Goal: Information Seeking & Learning: Learn about a topic

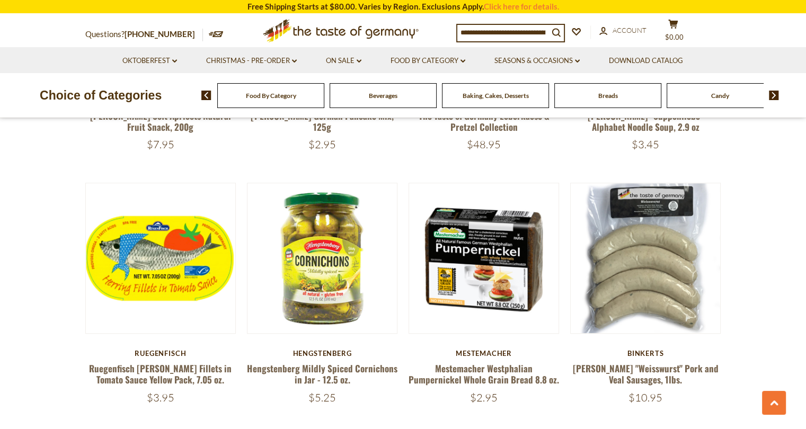
scroll to position [581, 0]
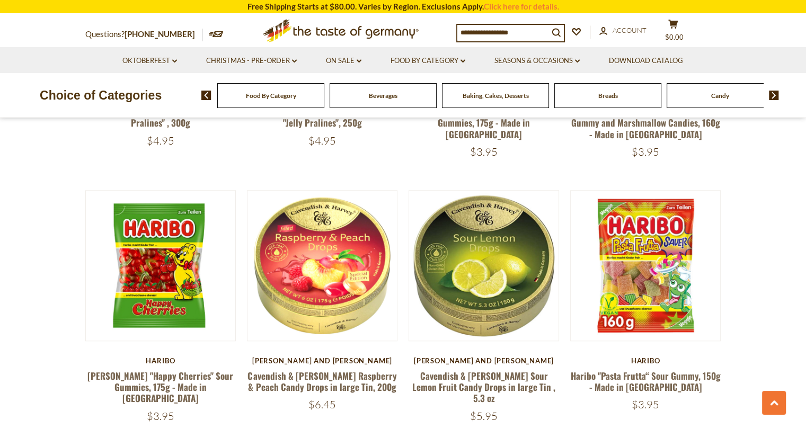
scroll to position [788, 0]
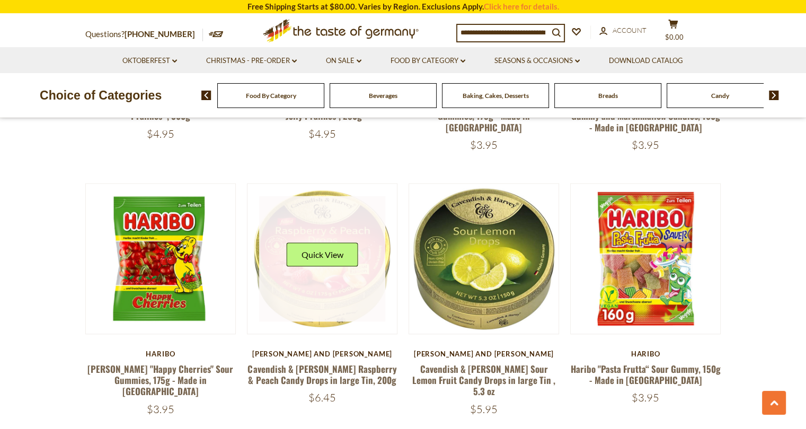
click at [330, 256] on div "Quick View" at bounding box center [322, 259] width 72 height 32
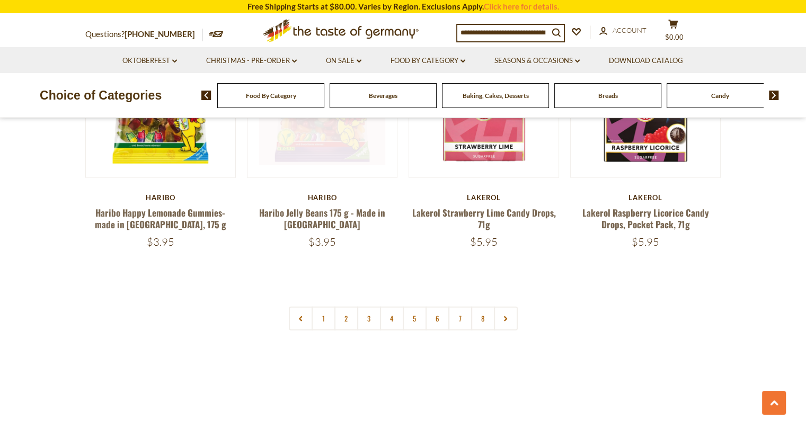
scroll to position [2534, 0]
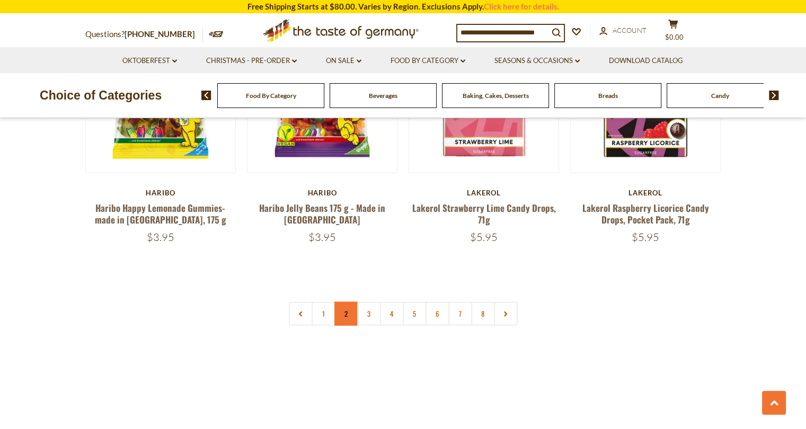
click at [351, 302] on link "2" at bounding box center [346, 314] width 24 height 24
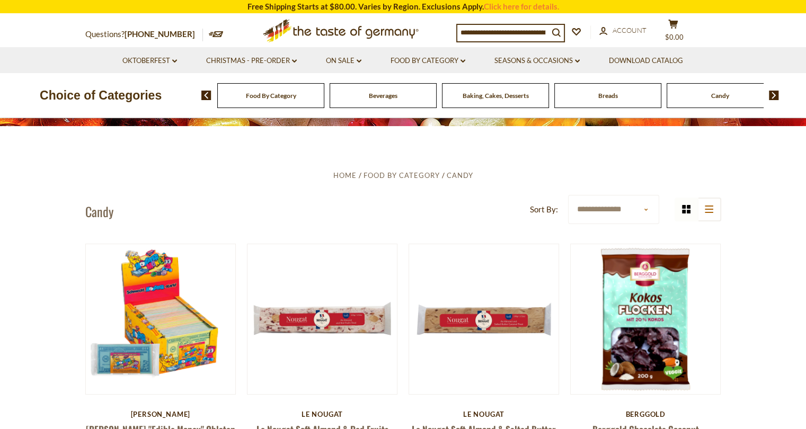
scroll to position [216, 0]
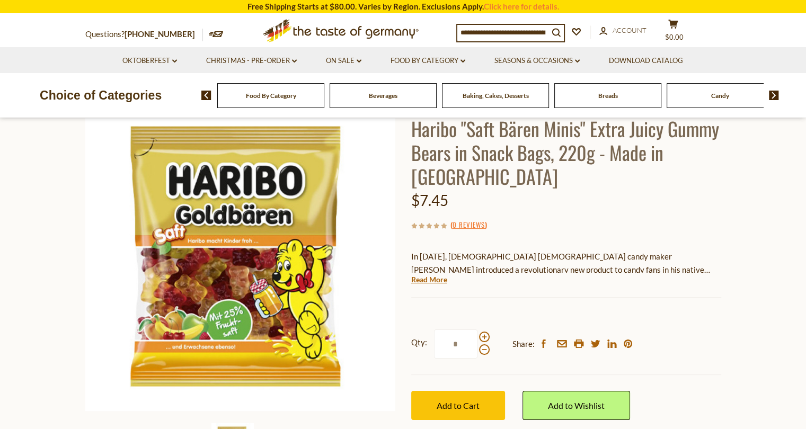
scroll to position [83, 0]
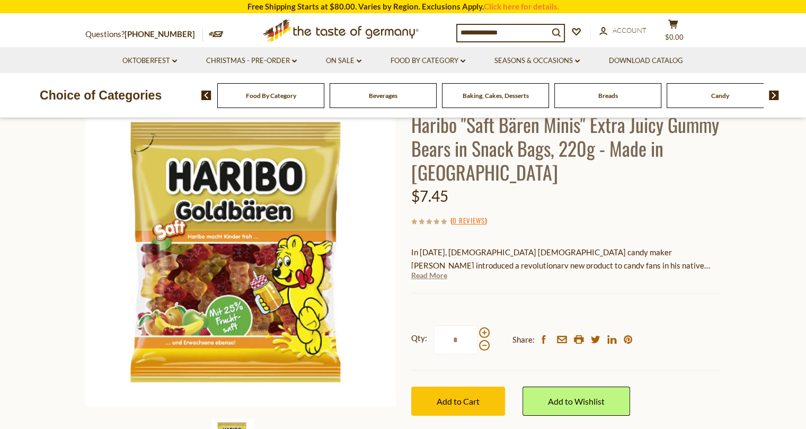
click at [438, 275] on link "Read More" at bounding box center [429, 275] width 36 height 11
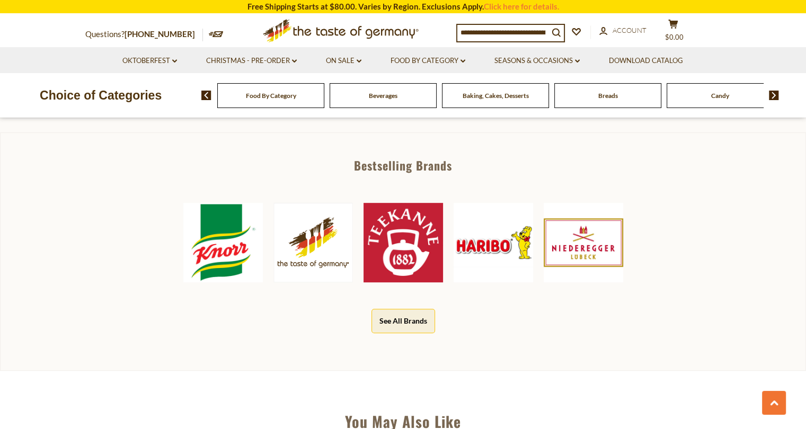
scroll to position [492, 0]
click at [502, 234] on img at bounding box center [492, 241] width 79 height 79
